Goal: Navigation & Orientation: Find specific page/section

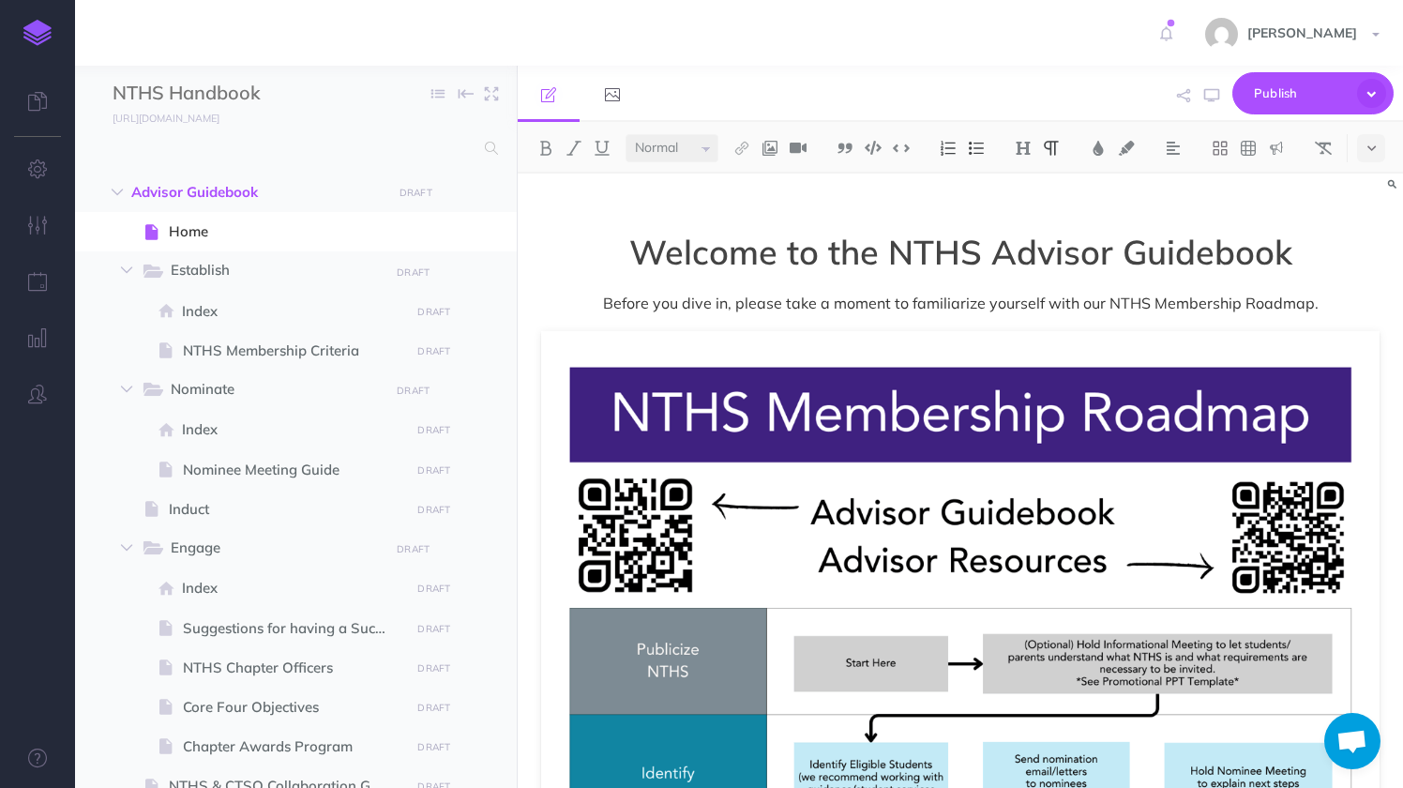
select select "null"
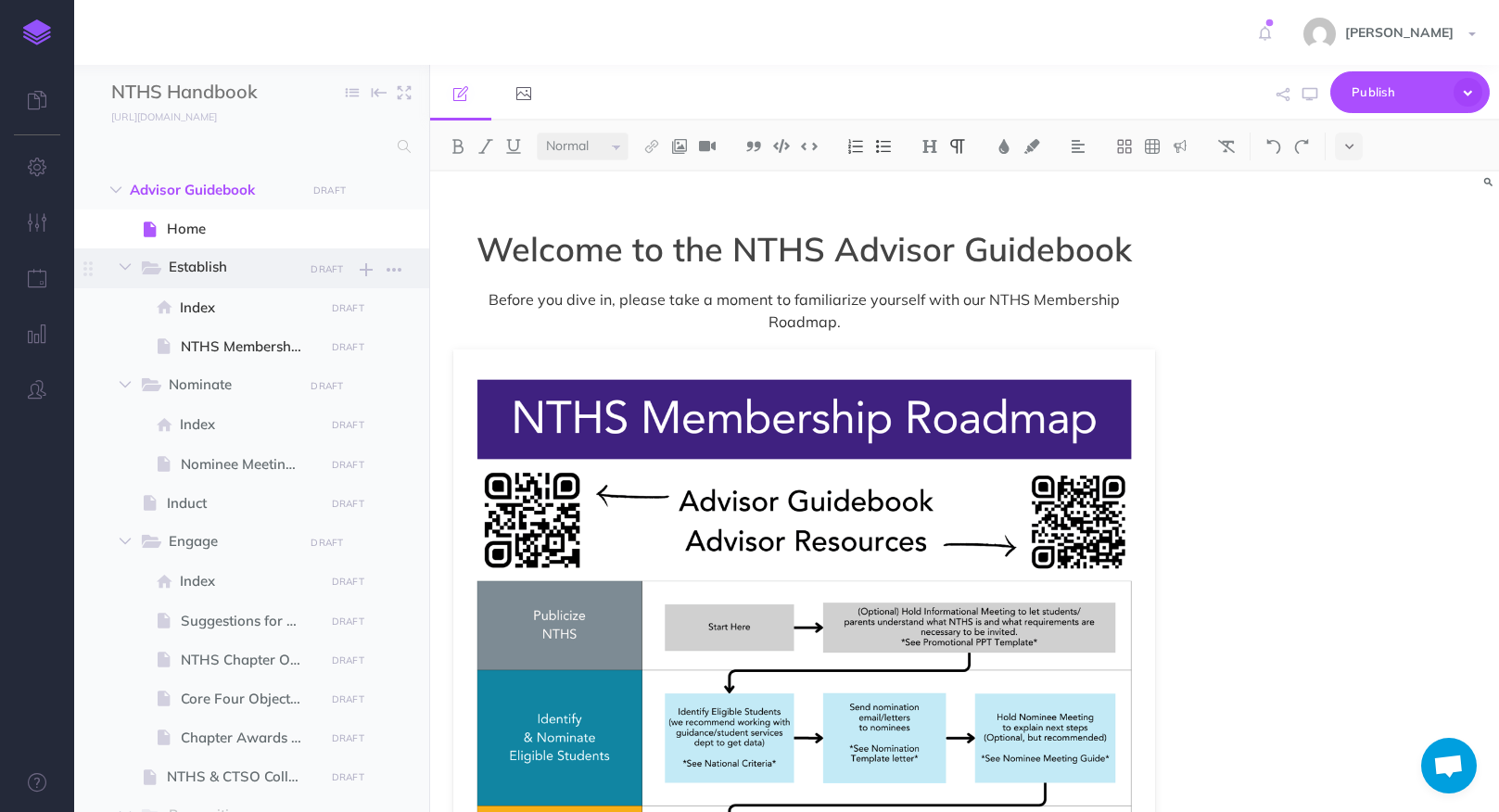
click at [212, 261] on span "Establish" at bounding box center [229, 268] width 122 height 24
select select "null"
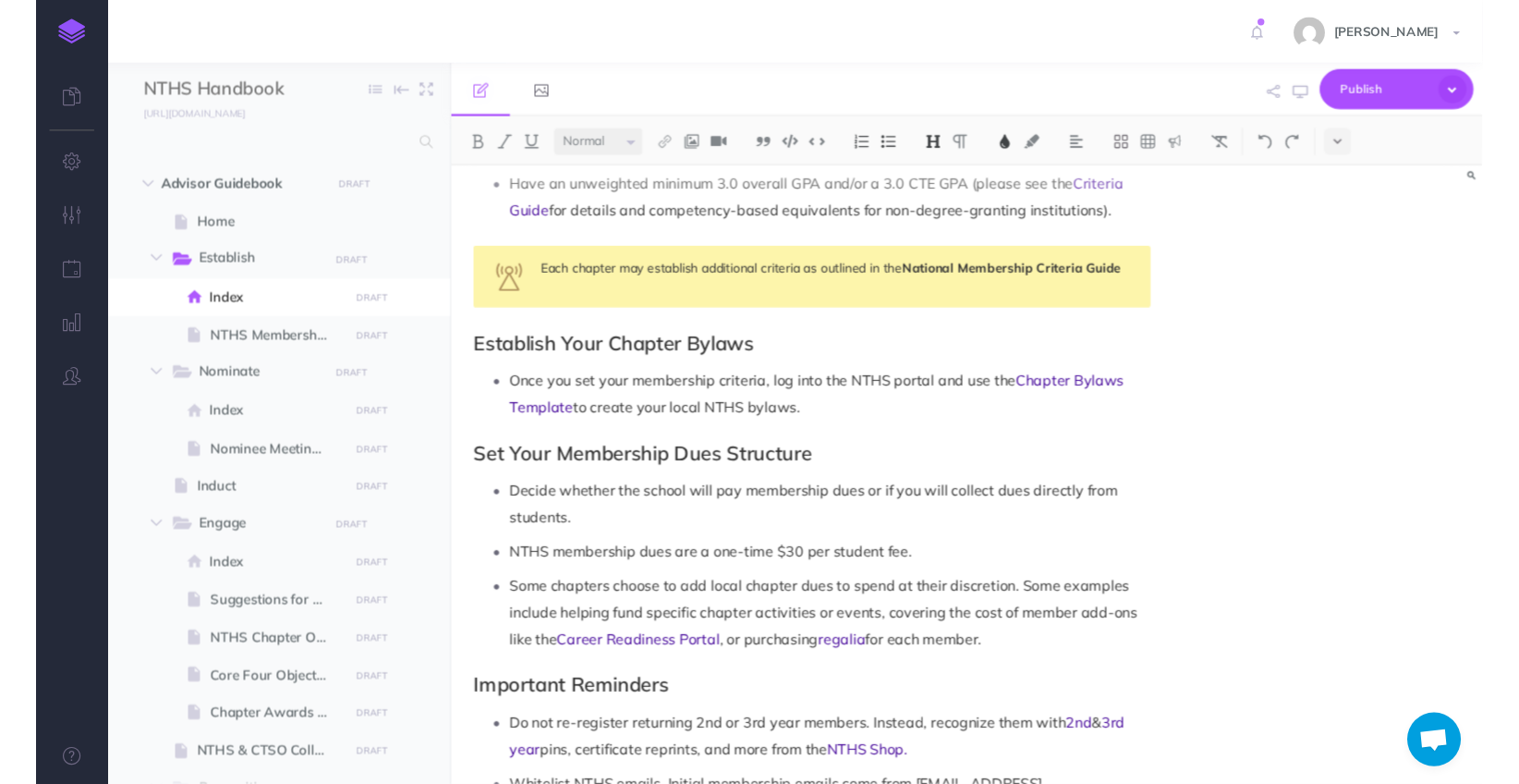
scroll to position [1209, 0]
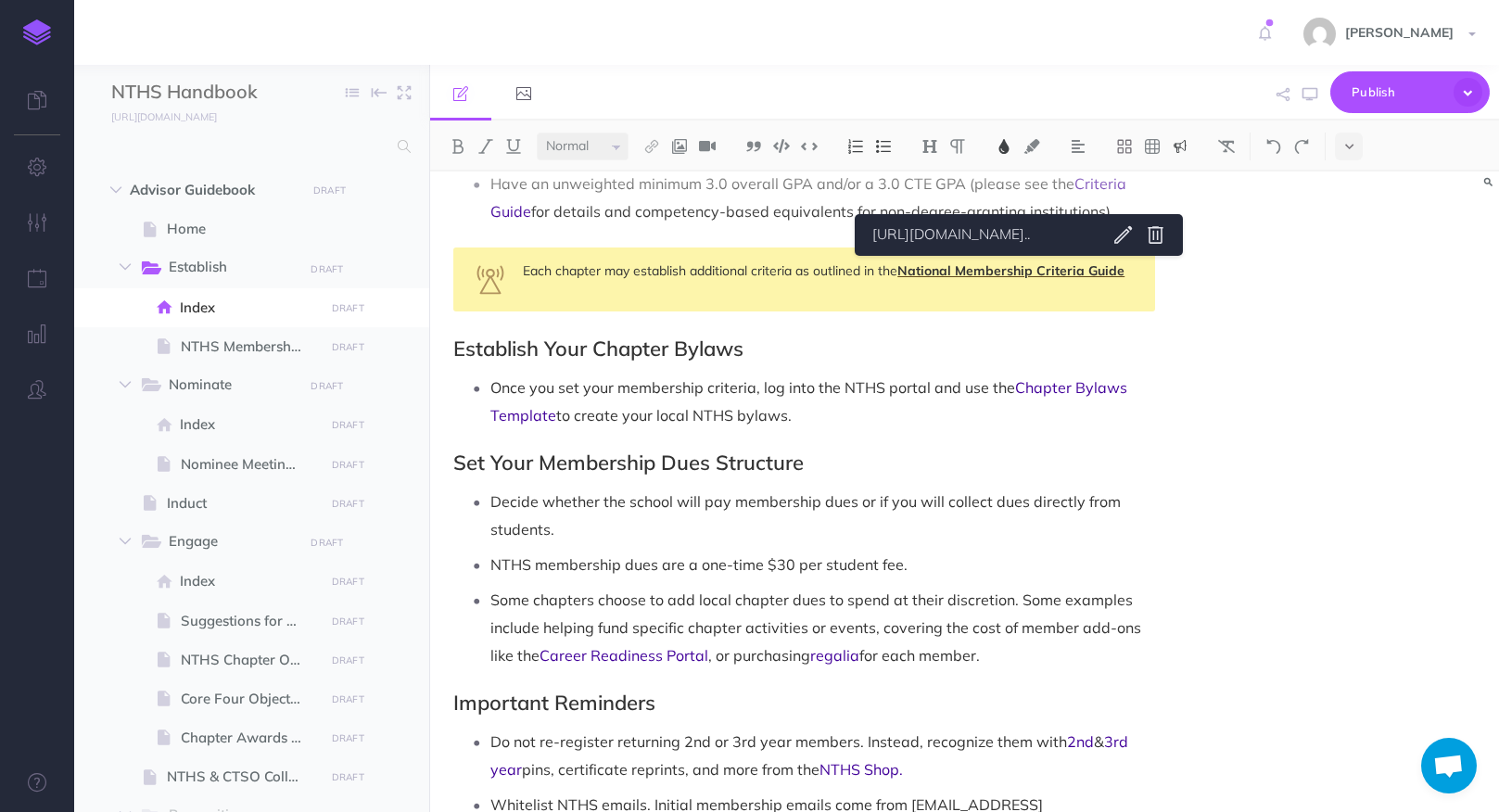
click at [1020, 273] on span "National Membership Criteria Guide" at bounding box center [1011, 270] width 227 height 17
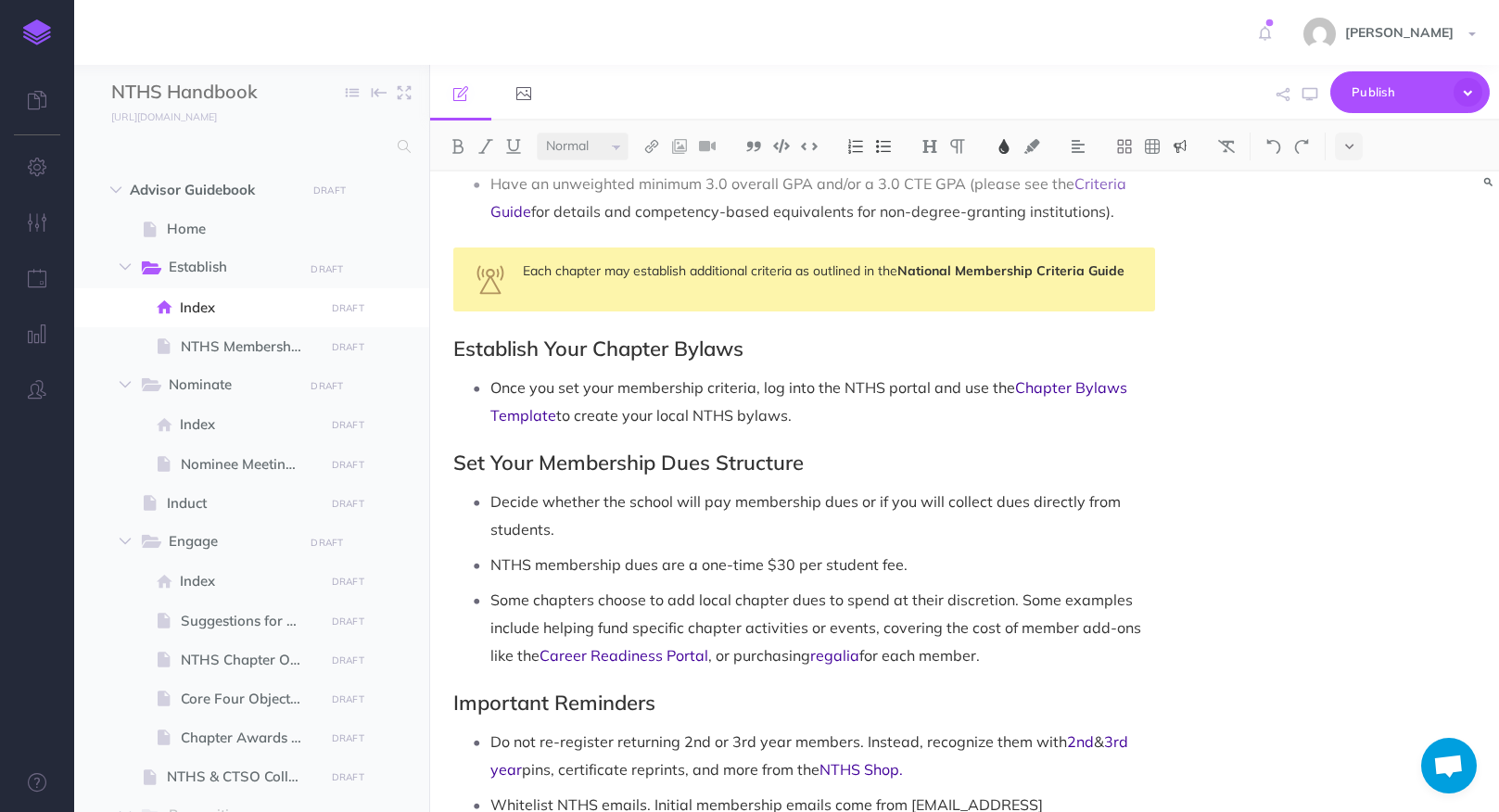
click at [1012, 257] on div "Small Normal Large H1 H2 H3 H4 Block container Inline container [URL][DOMAIN_NA…" at bounding box center [964, 466] width 1069 height 691
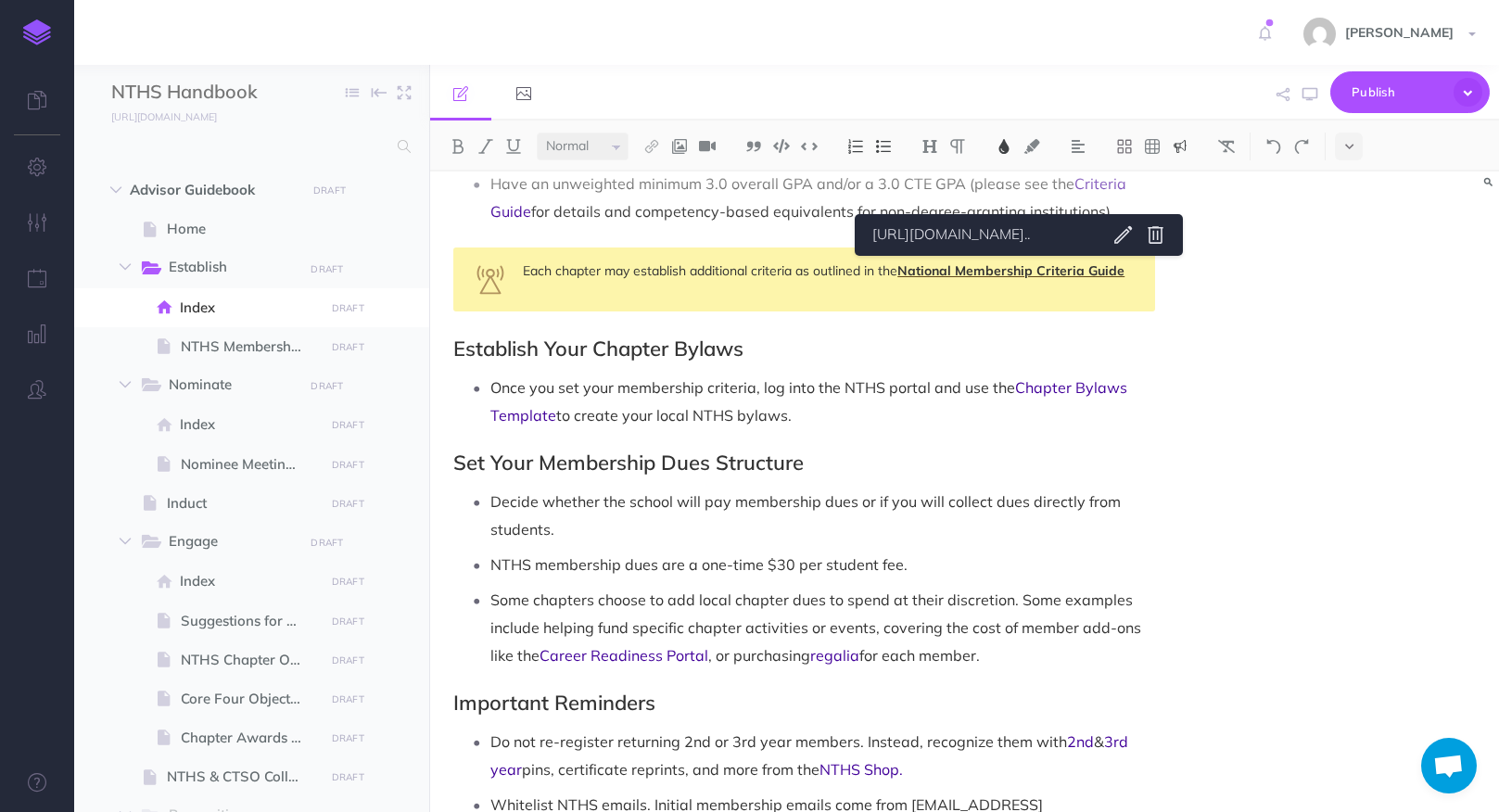
click at [1018, 269] on span "National Membership Criteria Guide" at bounding box center [1011, 270] width 227 height 17
click at [1311, 93] on icon "button" at bounding box center [1309, 94] width 15 height 15
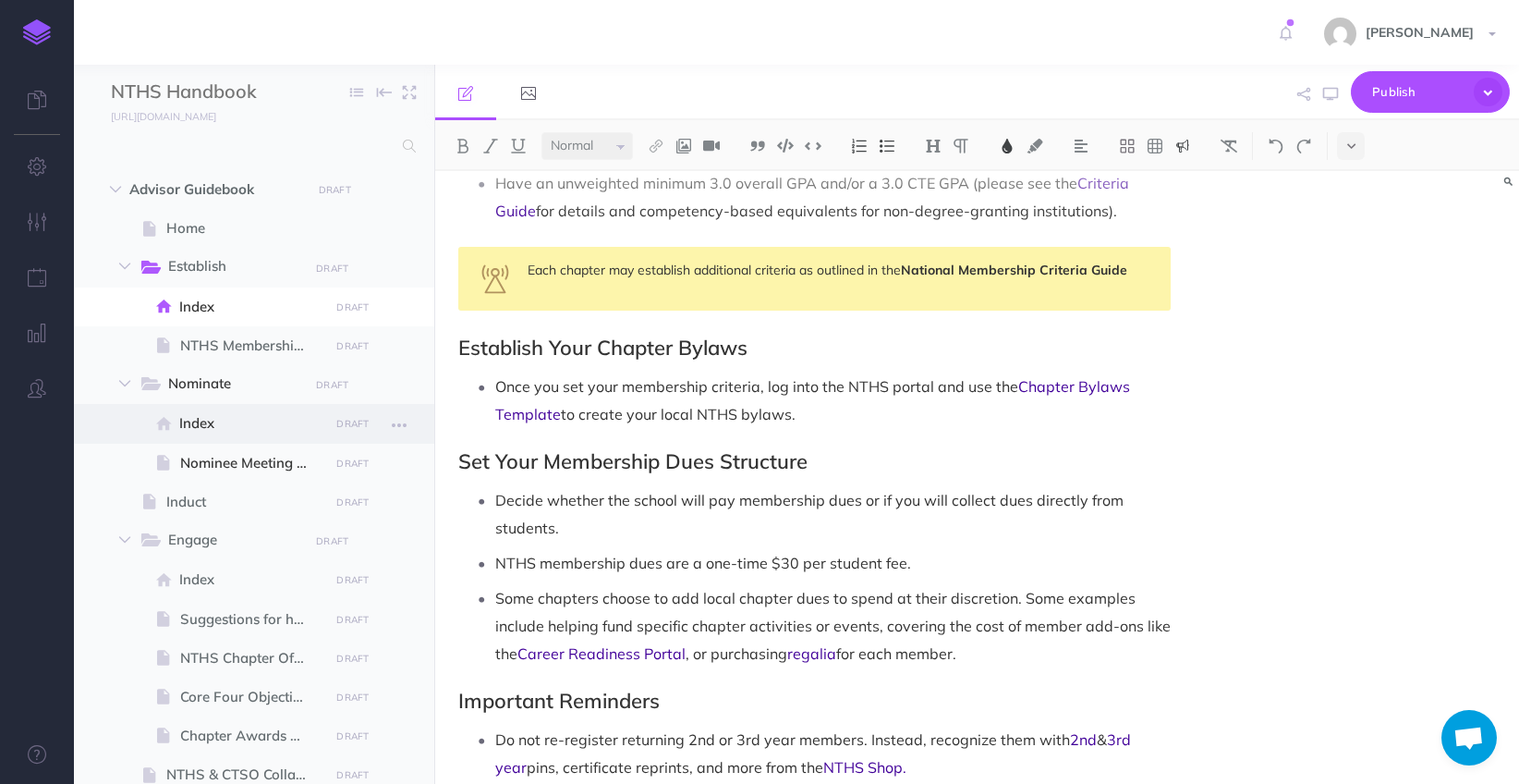
click at [190, 420] on span "Index" at bounding box center [251, 423] width 144 height 23
select select "null"
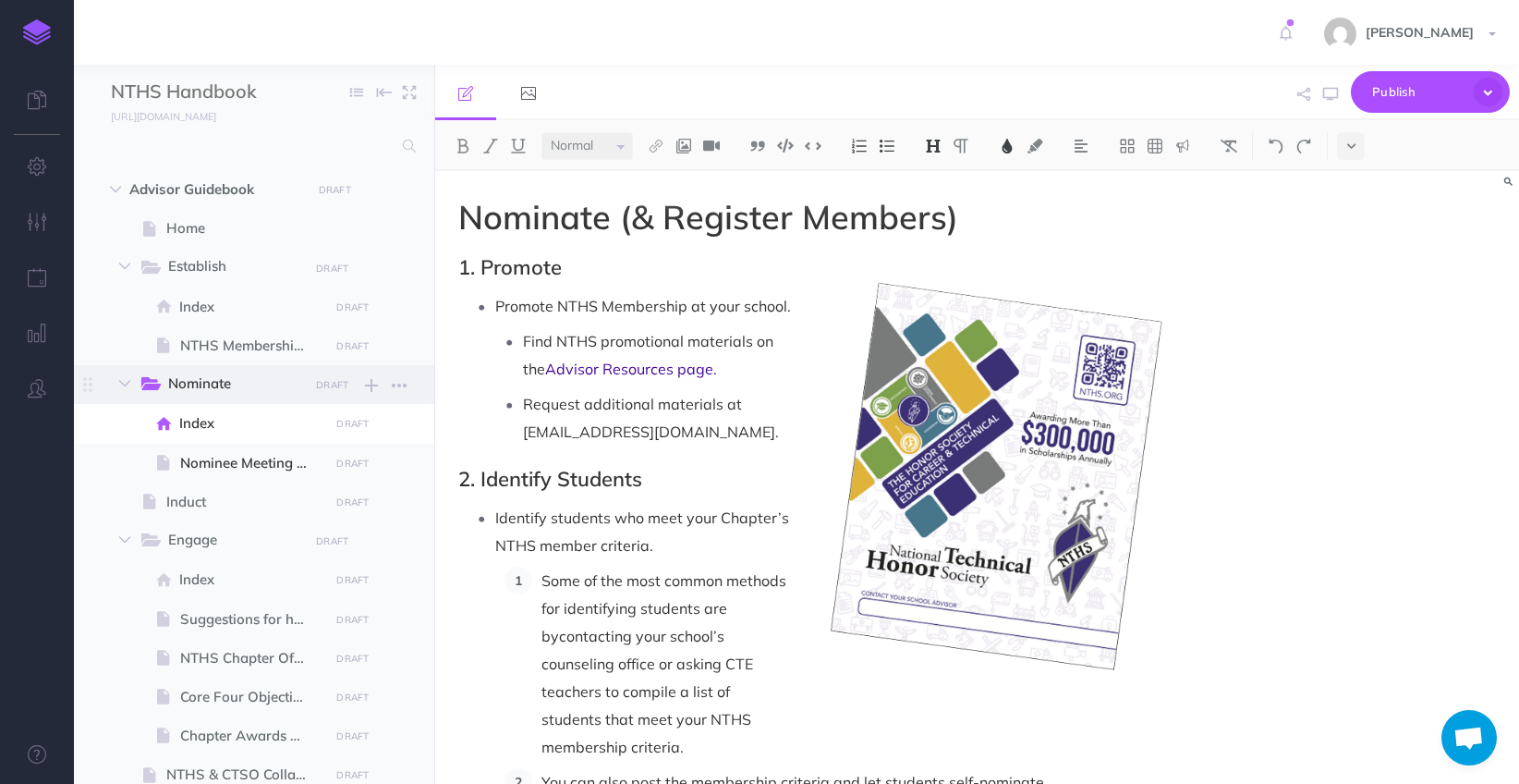
click at [194, 393] on span "Nominate" at bounding box center [231, 384] width 127 height 24
click at [208, 383] on span "Nominate" at bounding box center [231, 384] width 127 height 24
click at [199, 419] on span "Index" at bounding box center [251, 423] width 144 height 23
click at [198, 388] on span "Nominate" at bounding box center [231, 384] width 127 height 24
click at [403, 430] on icon "button" at bounding box center [399, 425] width 15 height 23
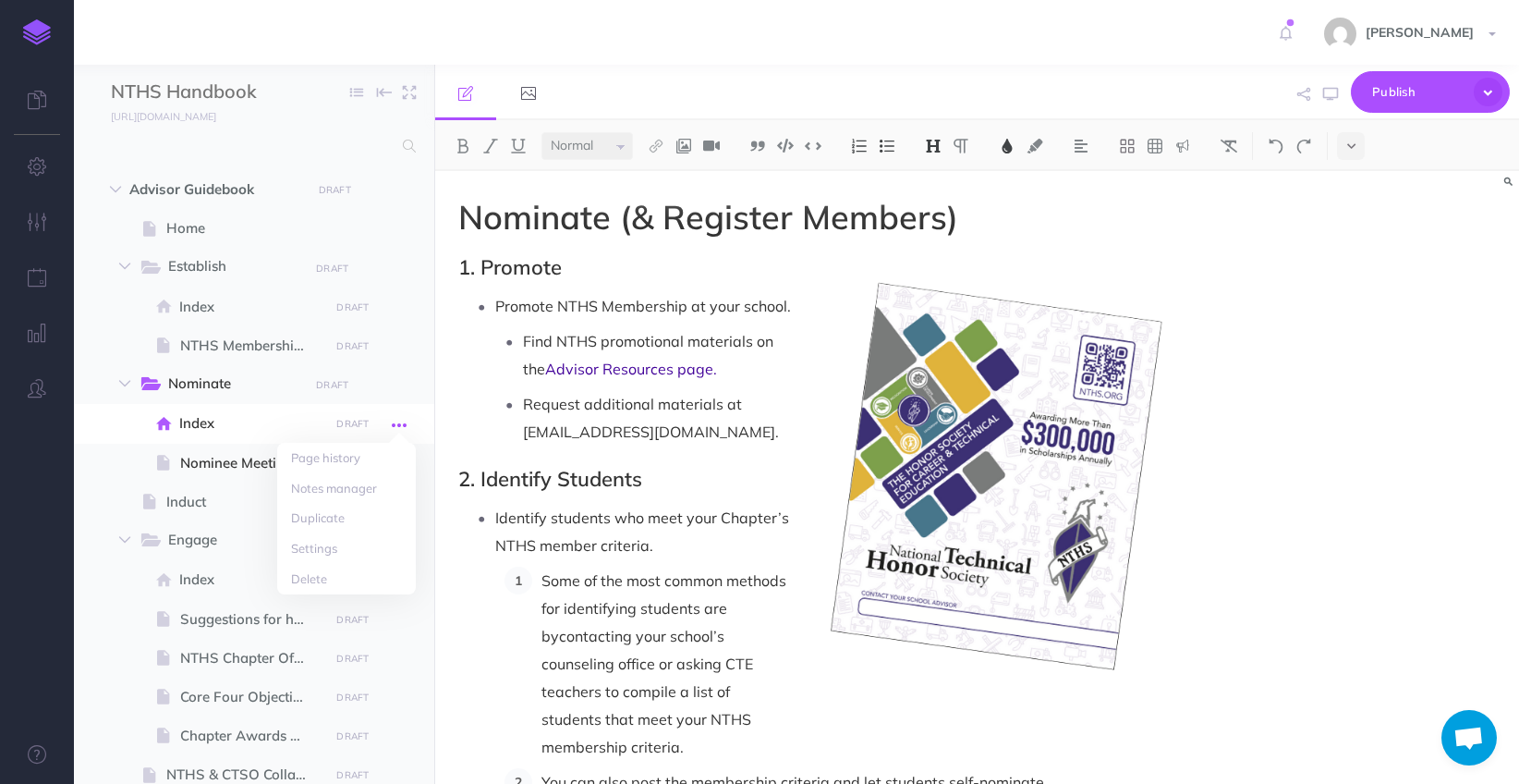
click at [401, 427] on icon "button" at bounding box center [399, 425] width 15 height 23
